Goal: Complete application form: Complete application form

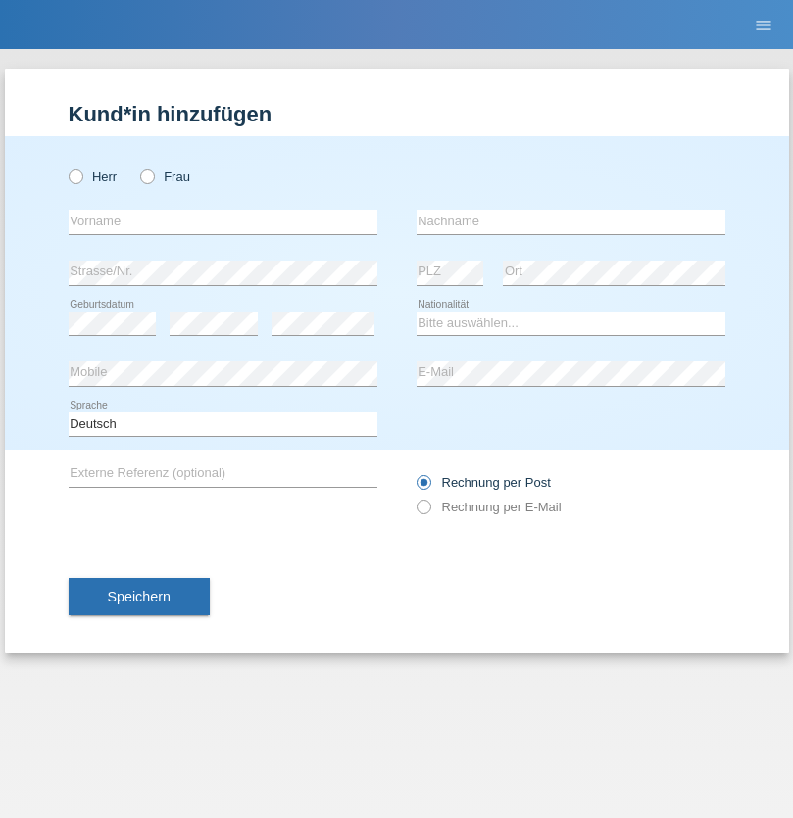
radio input "true"
click at [222, 221] on input "text" at bounding box center [223, 222] width 309 height 24
type input "Romana"
click at [570, 221] on input "text" at bounding box center [570, 222] width 309 height 24
type input "[PERSON_NAME]"
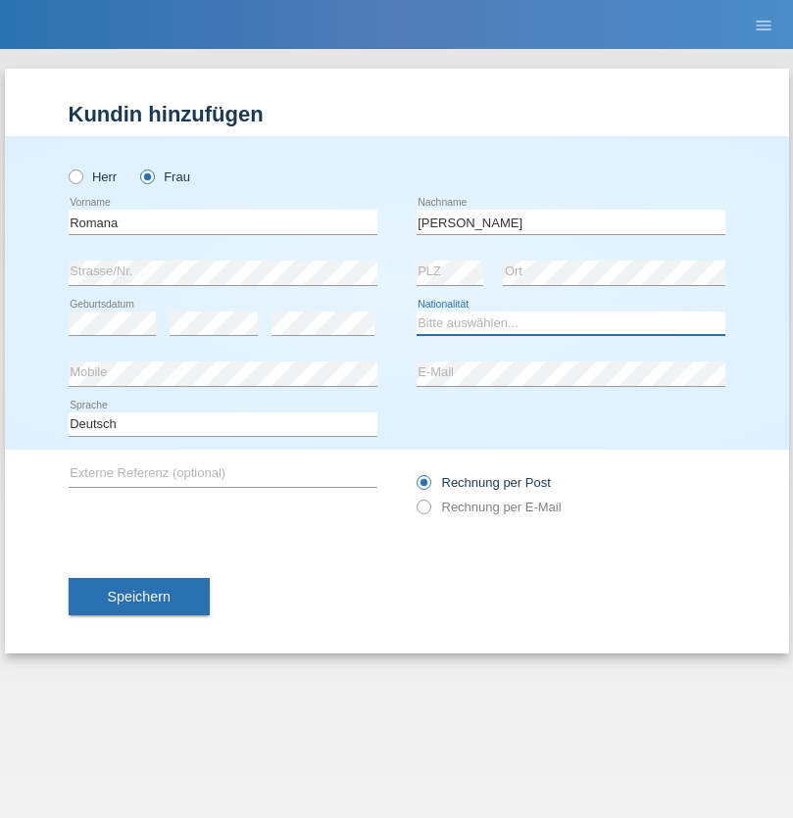
select select "PL"
select select "C"
select select "01"
select select "06"
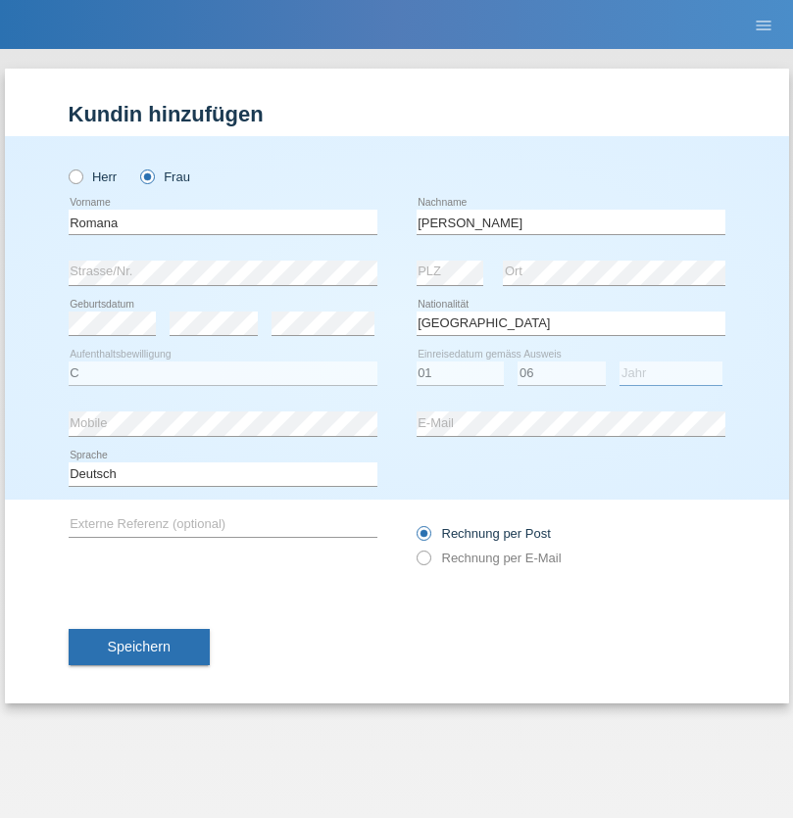
select select "2019"
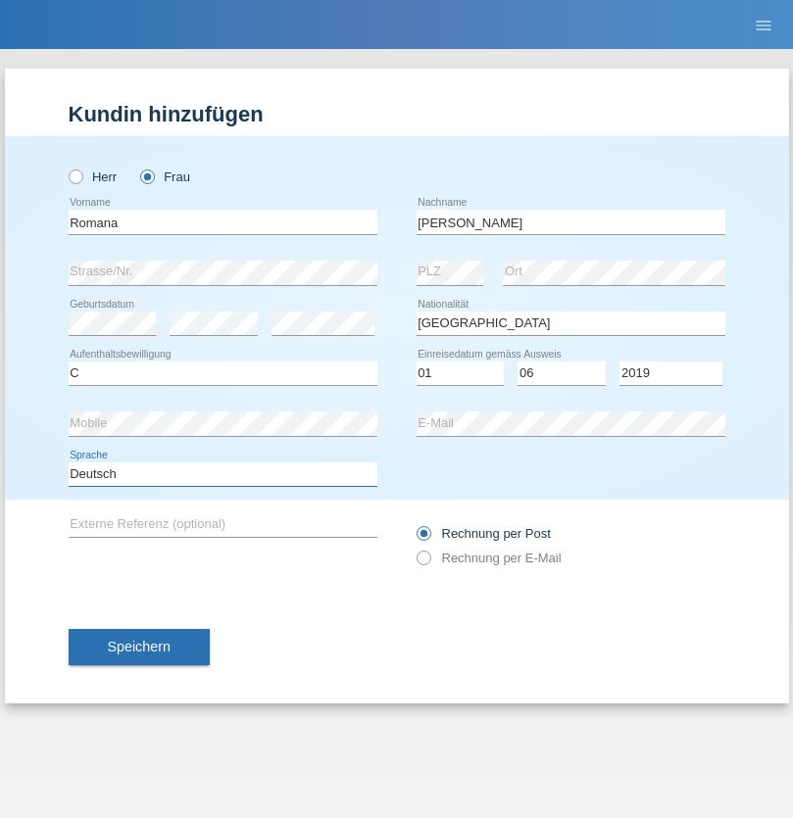
select select "en"
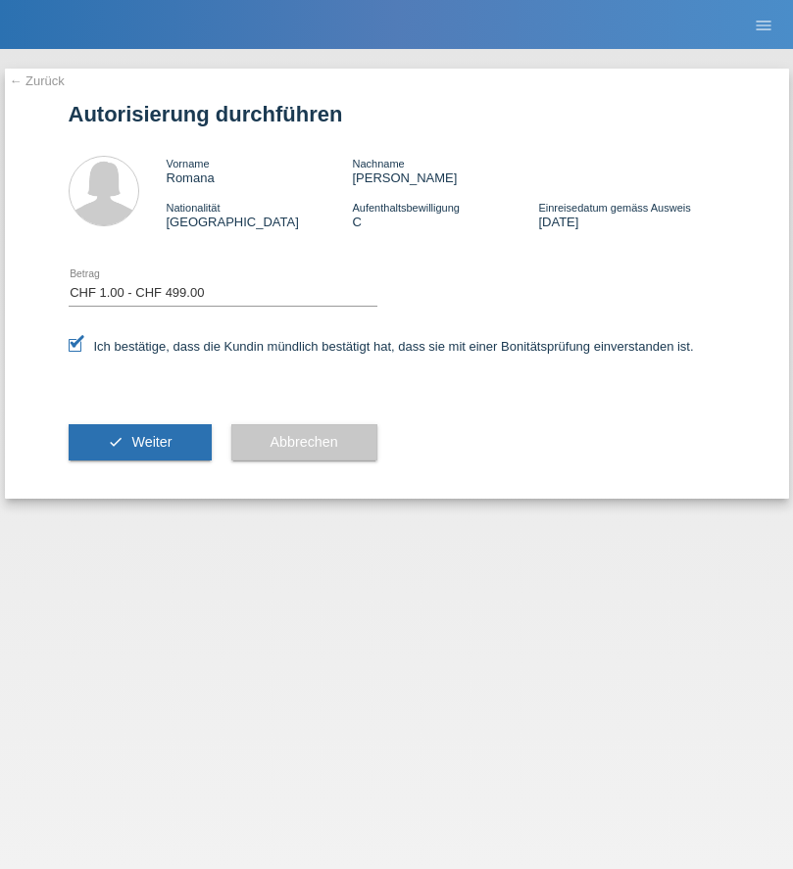
select select "1"
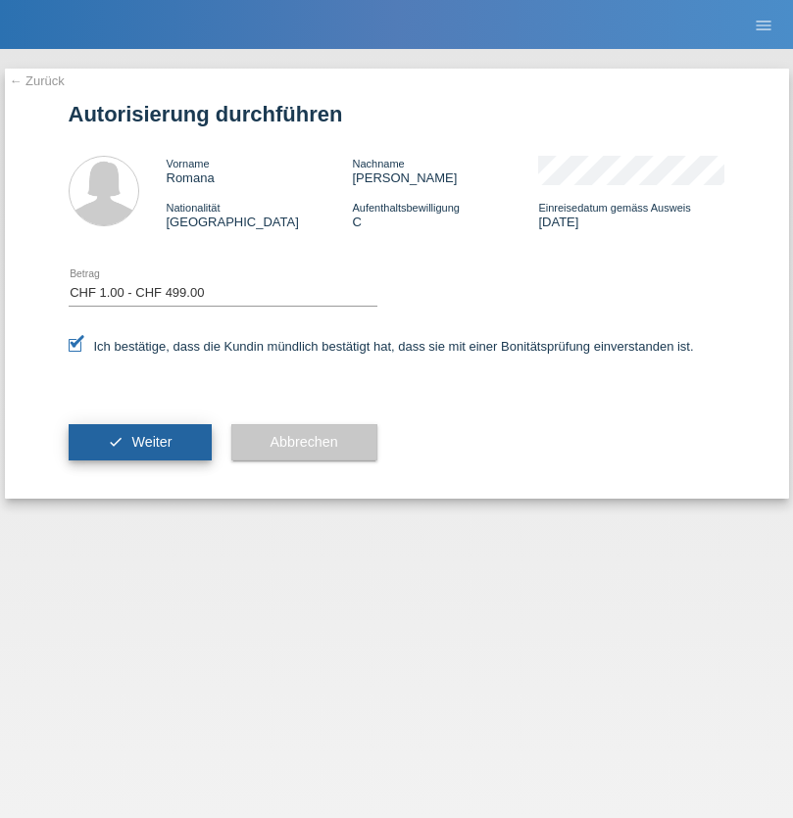
click at [139, 442] on span "Weiter" at bounding box center [151, 442] width 40 height 16
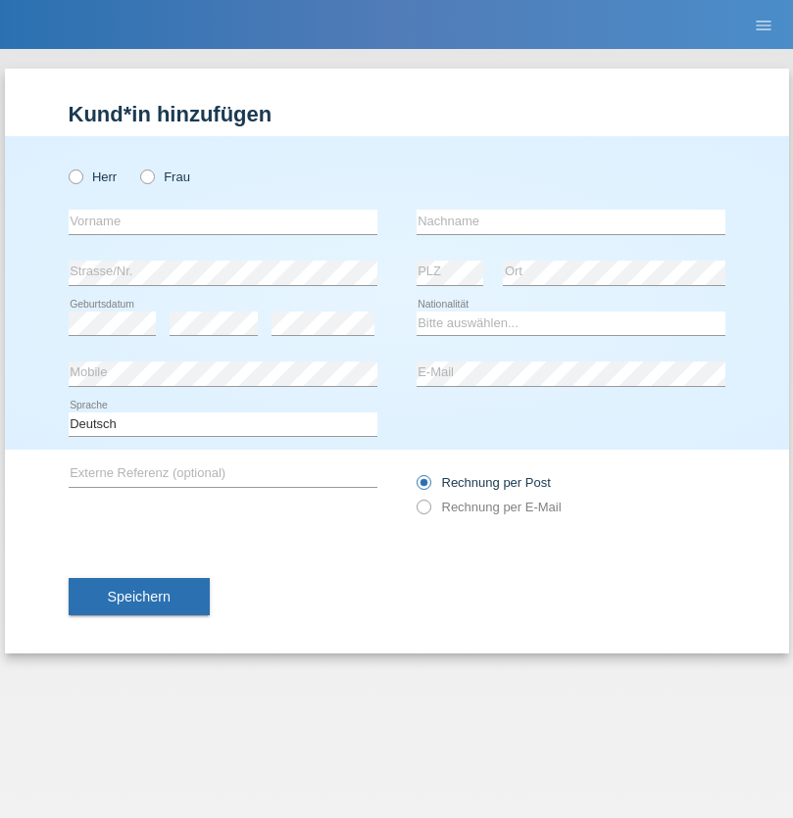
radio input "true"
click at [222, 221] on input "text" at bounding box center [223, 222] width 309 height 24
type input "[PERSON_NAME]"
click at [570, 221] on input "text" at bounding box center [570, 222] width 309 height 24
type input "[PERSON_NAME]"
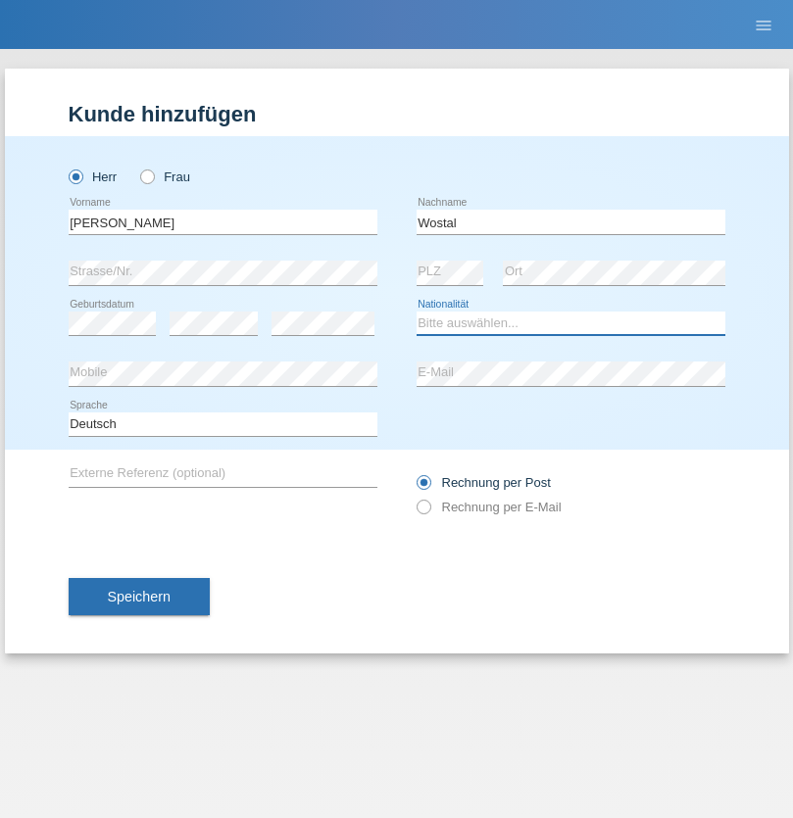
select select "PL"
select select "C"
select select "01"
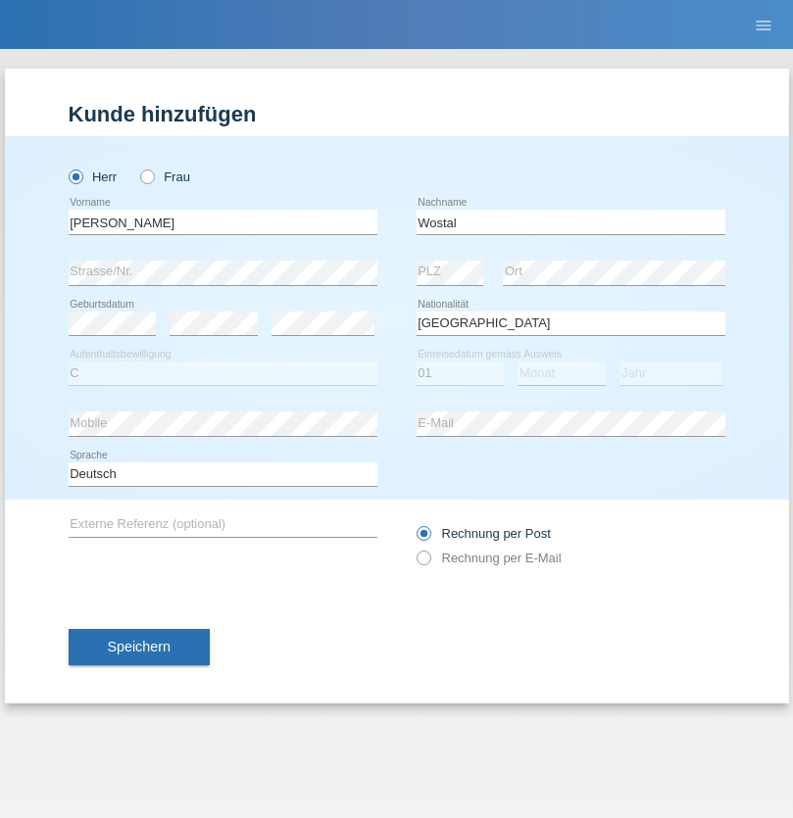
select select "06"
select select "2019"
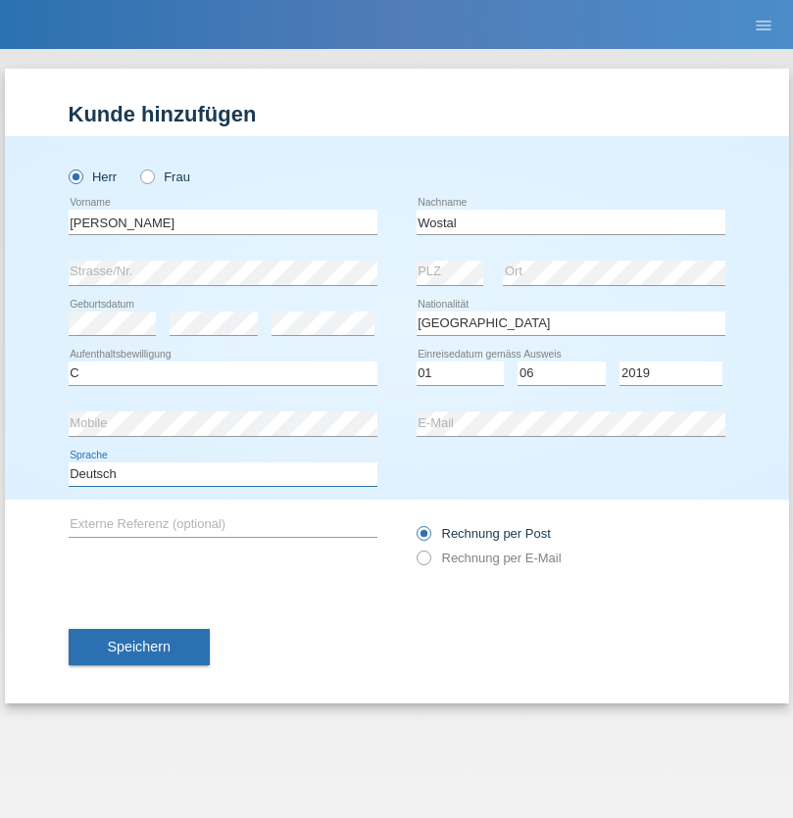
select select "en"
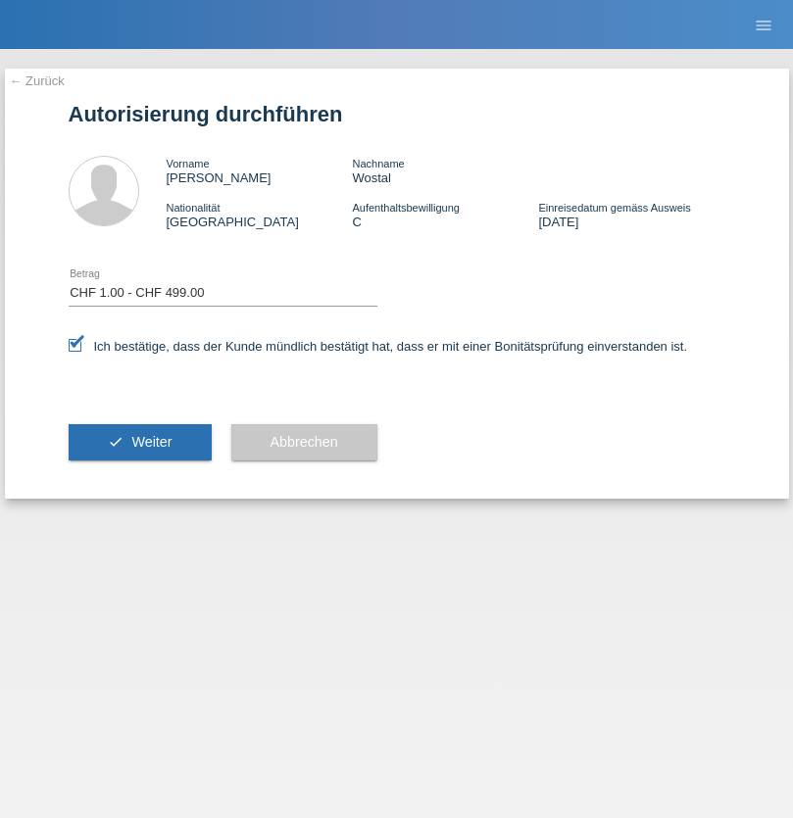
select select "1"
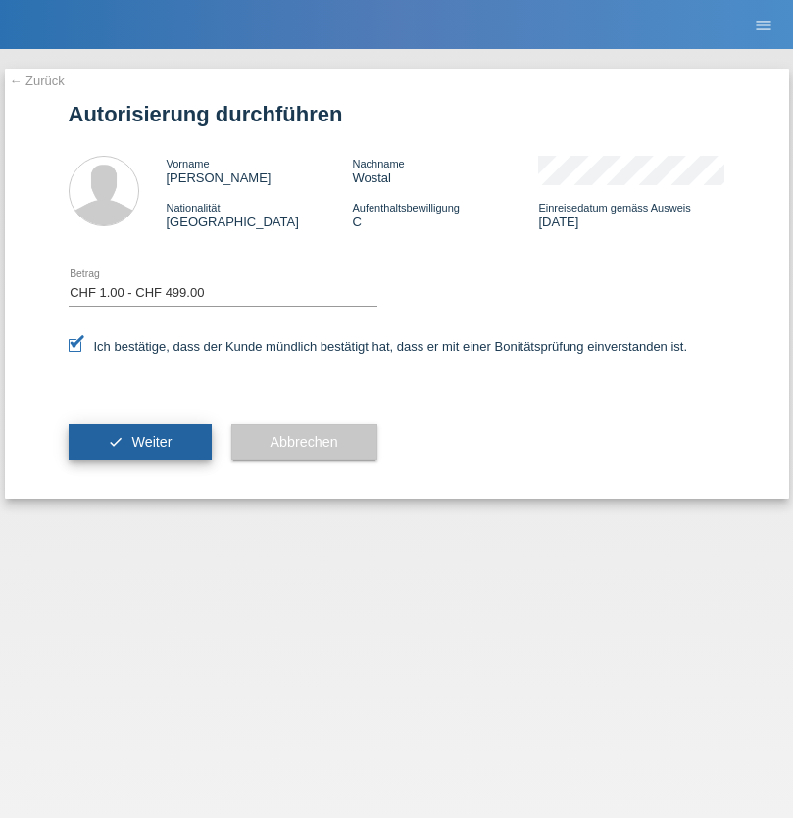
click at [139, 442] on span "Weiter" at bounding box center [151, 442] width 40 height 16
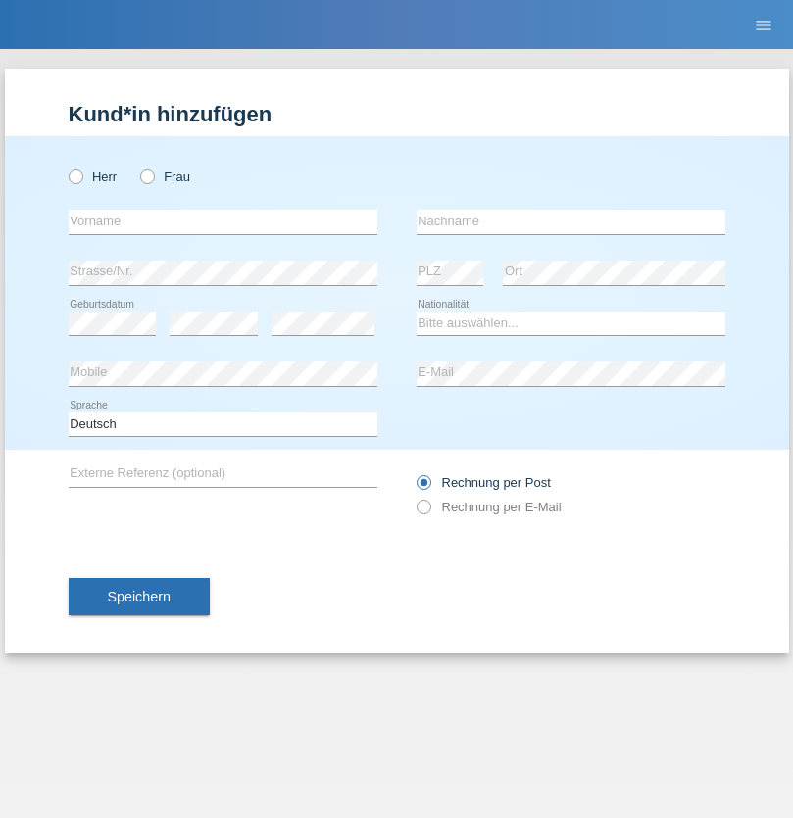
radio input "true"
click at [222, 221] on input "text" at bounding box center [223, 222] width 309 height 24
type input "Natasa"
click at [570, 221] on input "text" at bounding box center [570, 222] width 309 height 24
type input "Grujic"
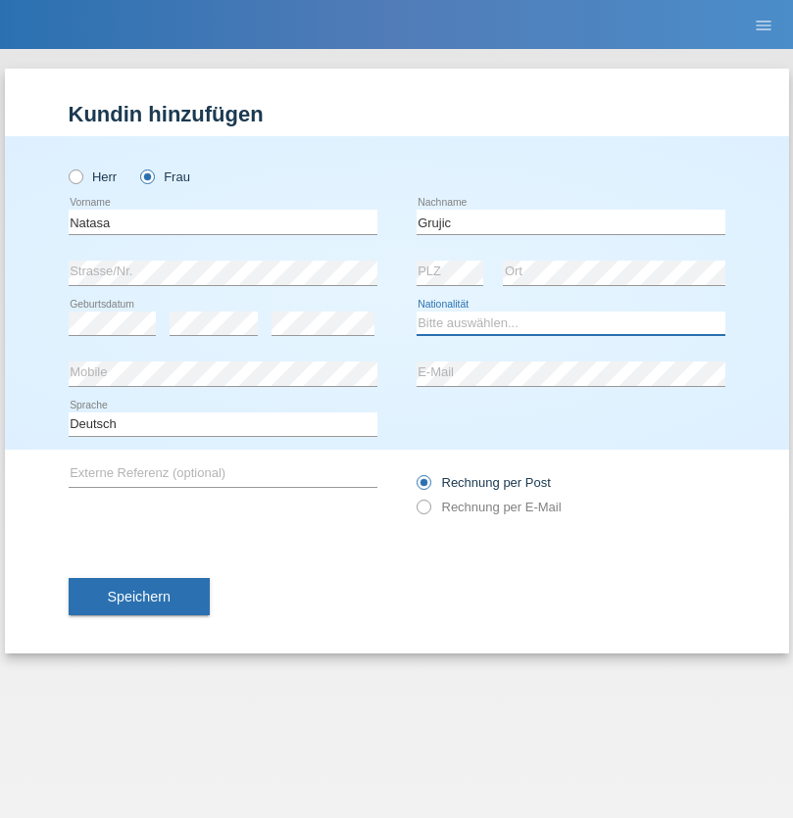
select select "RS"
select select "C"
select select "01"
select select "09"
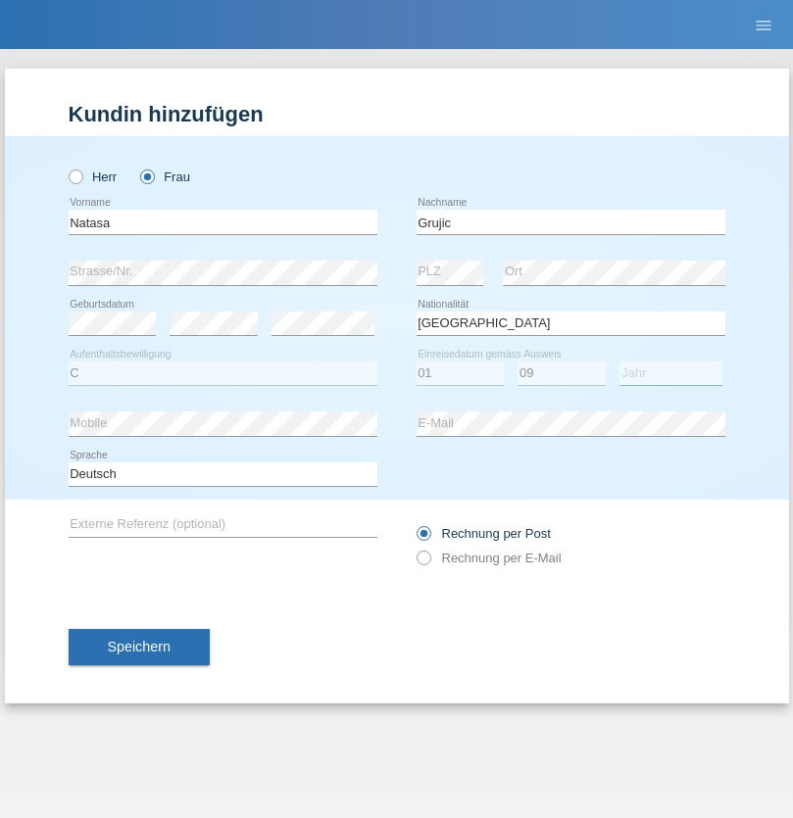
select select "2010"
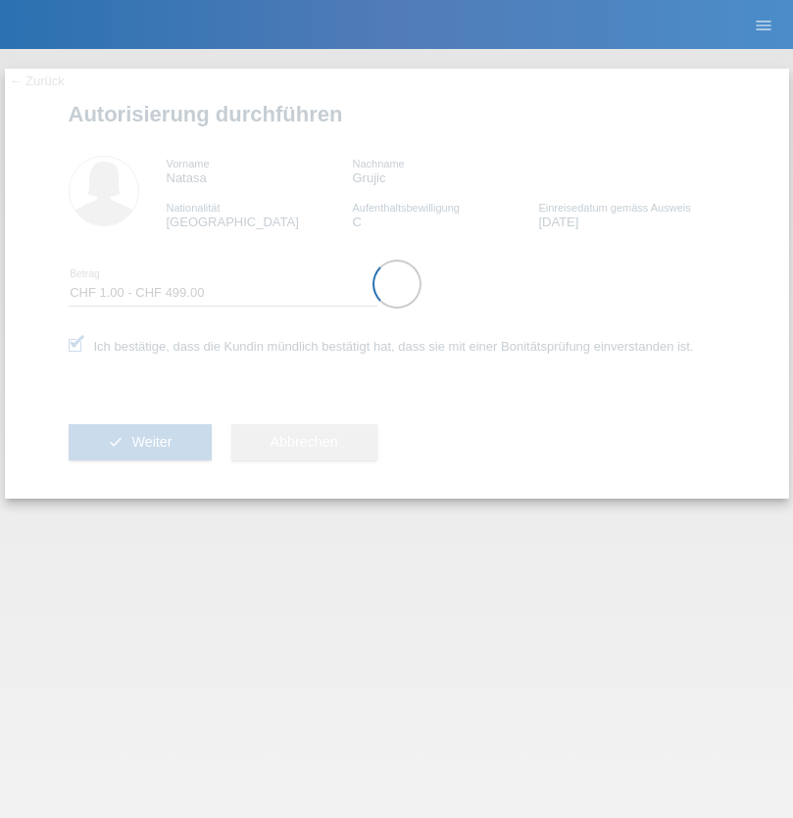
select select "1"
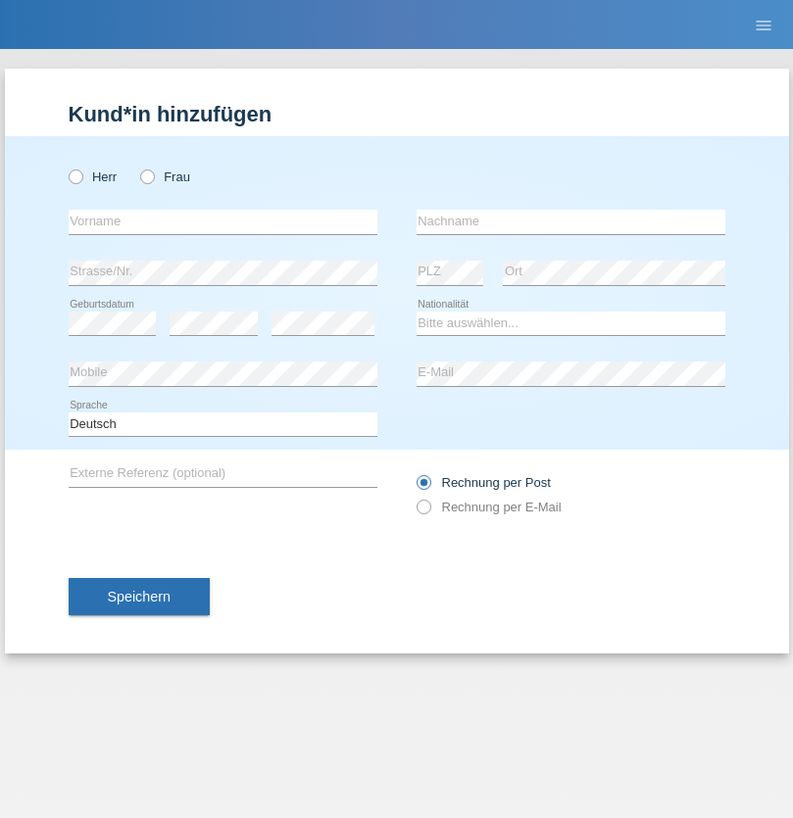
radio input "true"
click at [222, 221] on input "text" at bounding box center [223, 222] width 309 height 24
type input "Bogdan"
click at [570, 221] on input "text" at bounding box center [570, 222] width 309 height 24
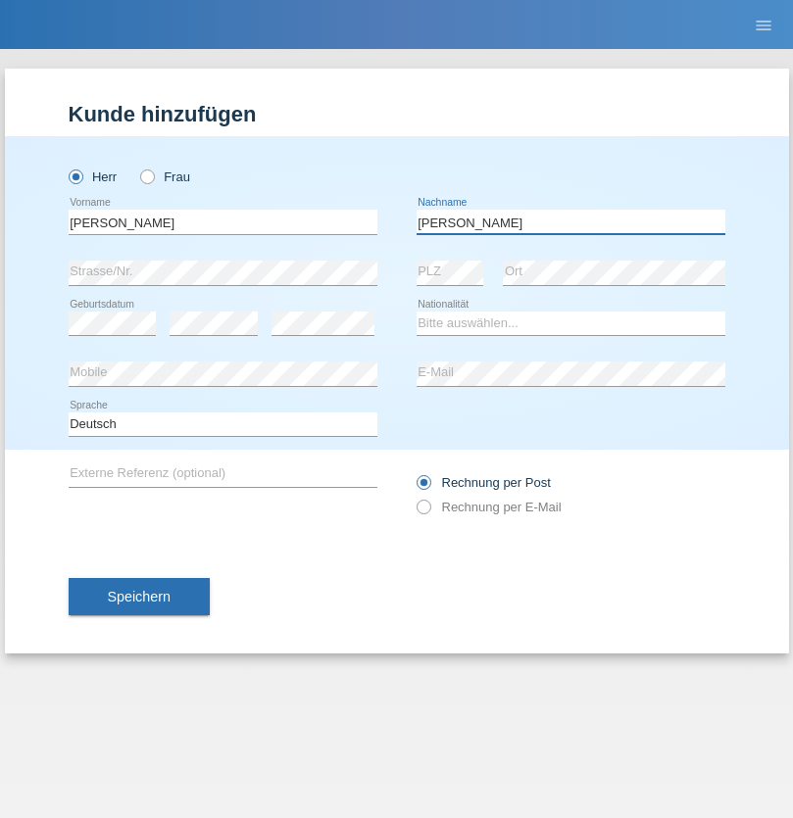
type input "Cristian"
select select "RO"
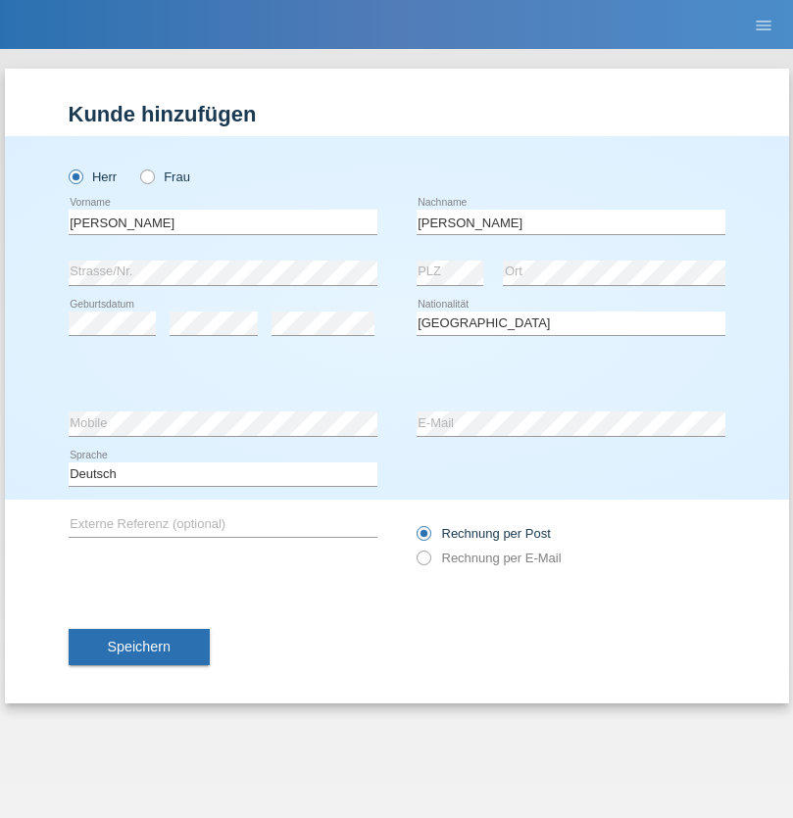
select select "C"
select select "11"
select select "02"
select select "2011"
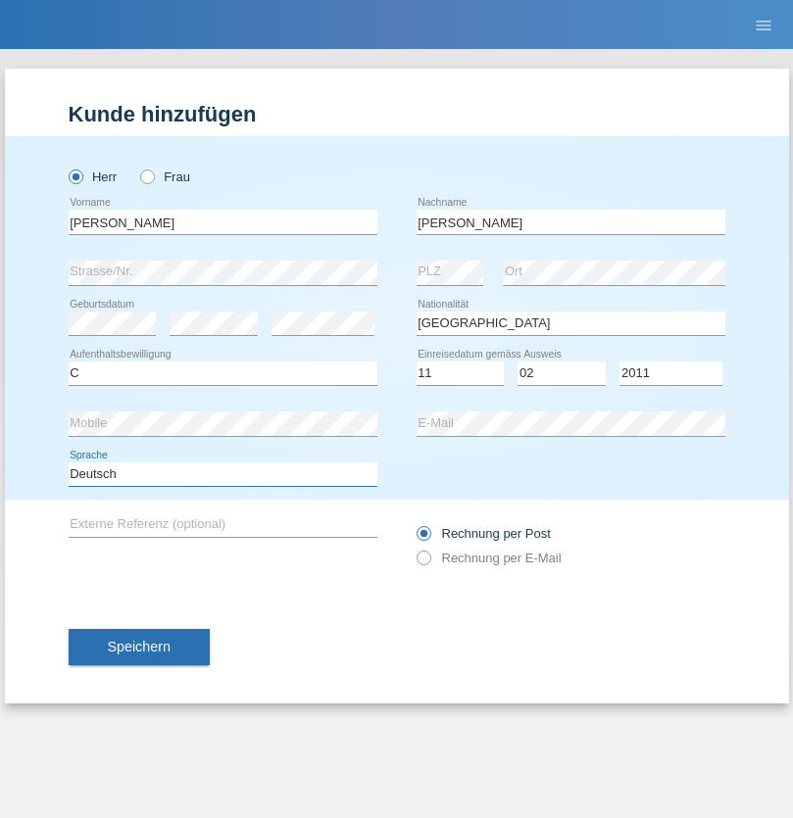
select select "en"
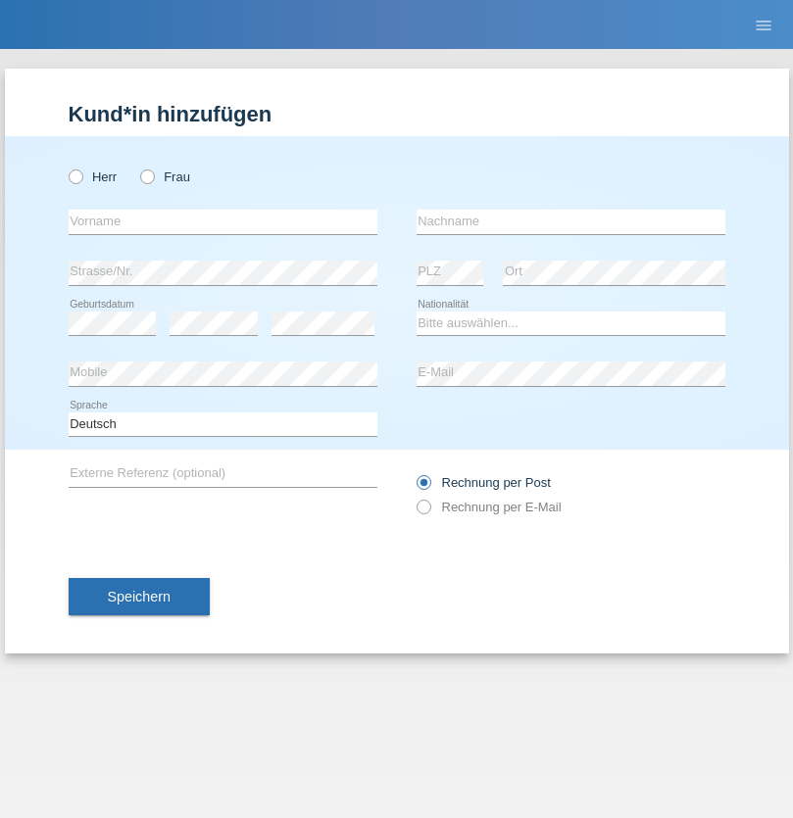
radio input "true"
click at [222, 221] on input "text" at bounding box center [223, 222] width 309 height 24
type input "[PERSON_NAME]"
click at [570, 221] on input "text" at bounding box center [570, 222] width 309 height 24
type input "Ymeri"
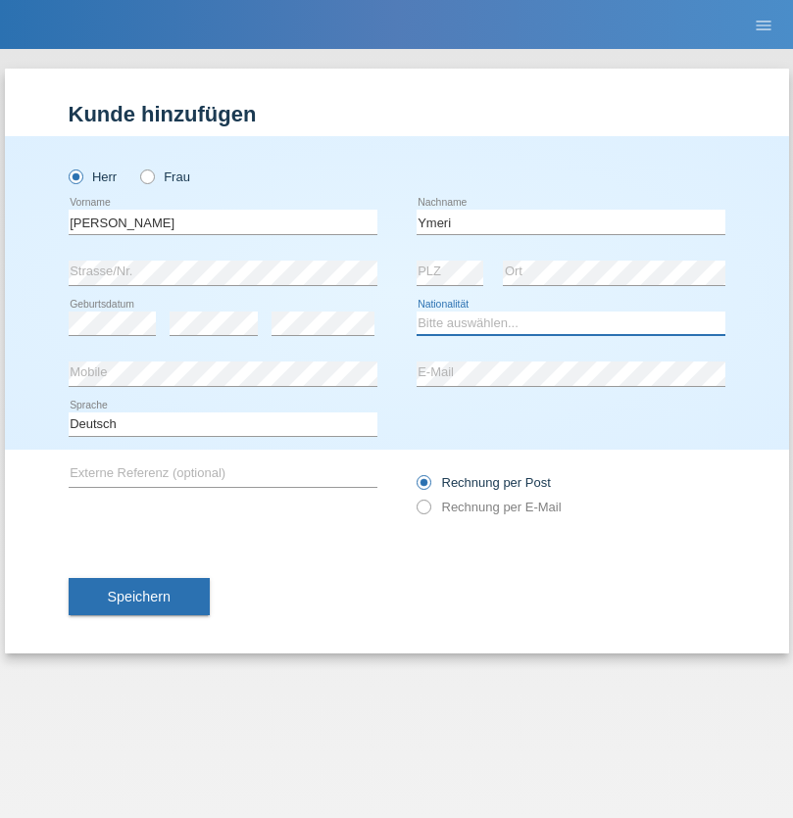
select select "XK"
select select "C"
select select "21"
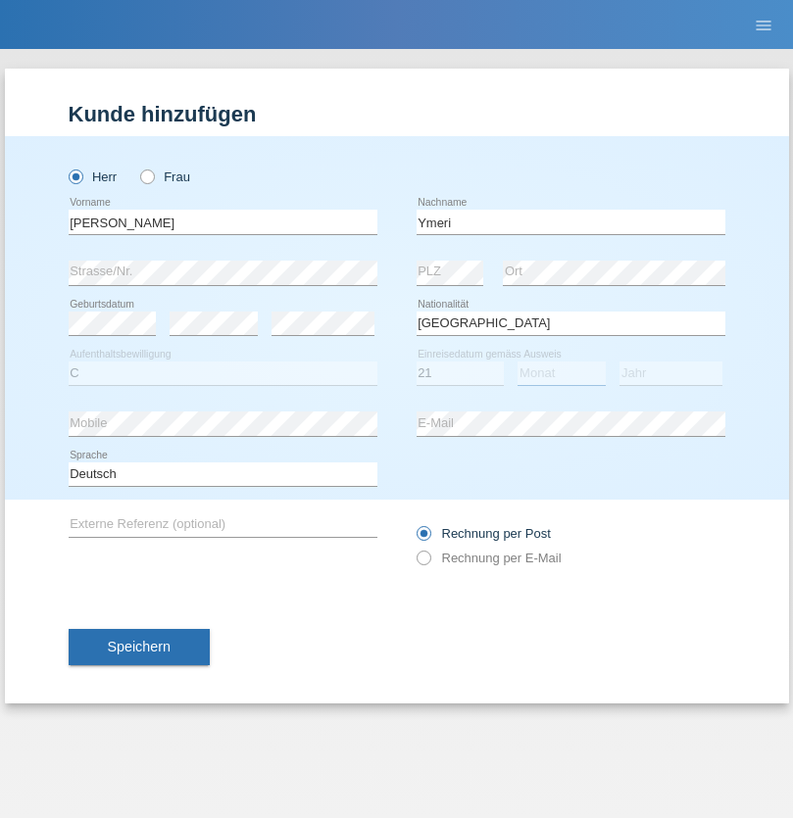
select select "03"
select select "1991"
